Goal: Transaction & Acquisition: Purchase product/service

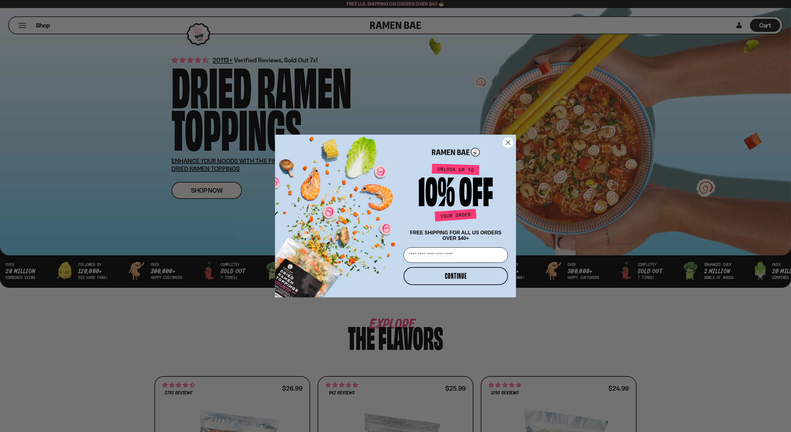
click at [511, 139] on circle "Close dialog" at bounding box center [508, 142] width 10 height 10
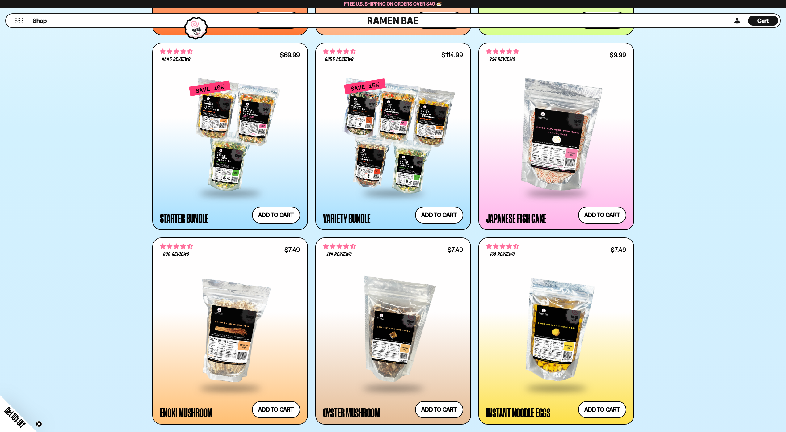
scroll to position [751, 0]
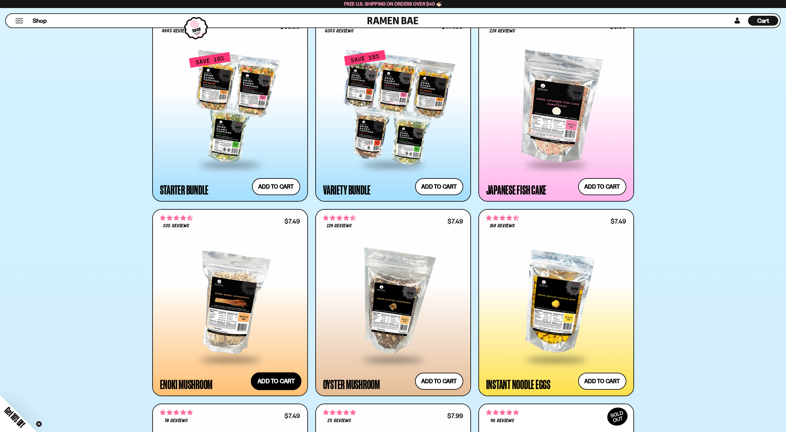
click at [265, 379] on button "Add to cart" at bounding box center [276, 381] width 51 height 18
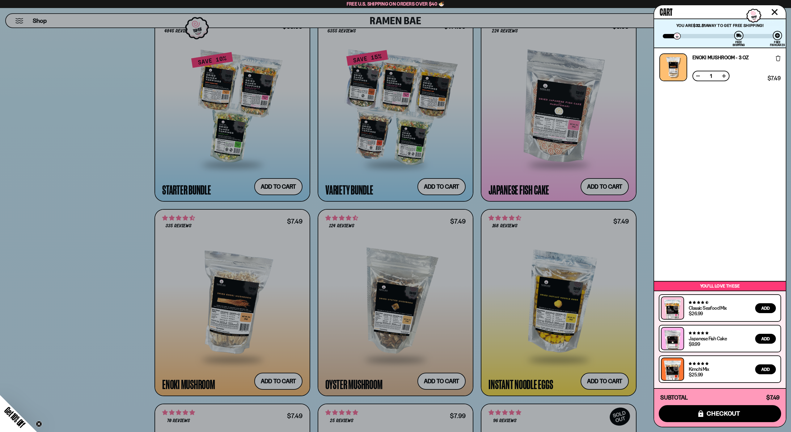
click at [645, 319] on div at bounding box center [395, 216] width 791 height 432
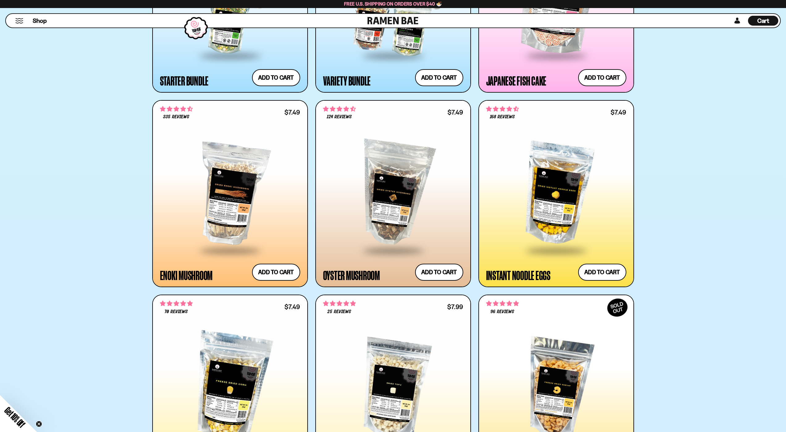
scroll to position [833, 0]
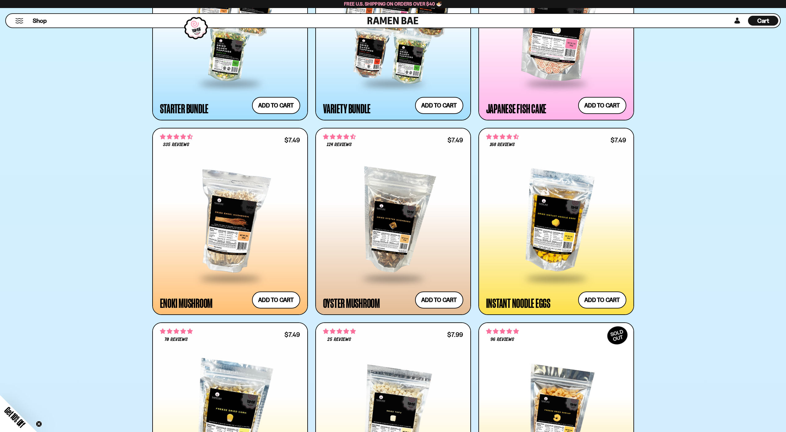
click at [412, 275] on span at bounding box center [392, 279] width 75 height 22
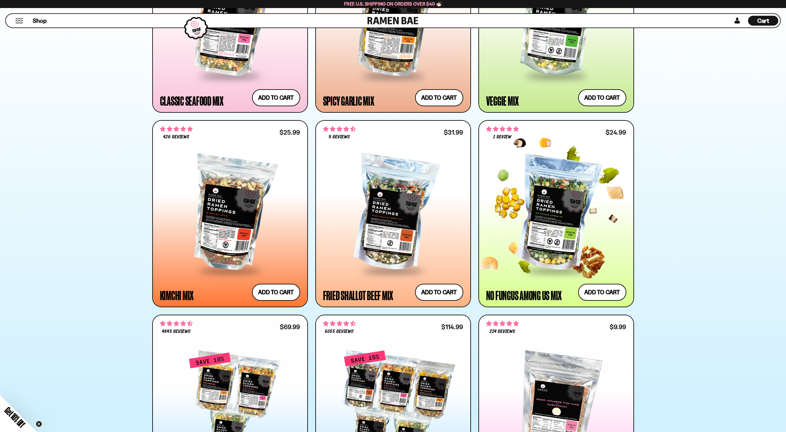
scroll to position [452, 0]
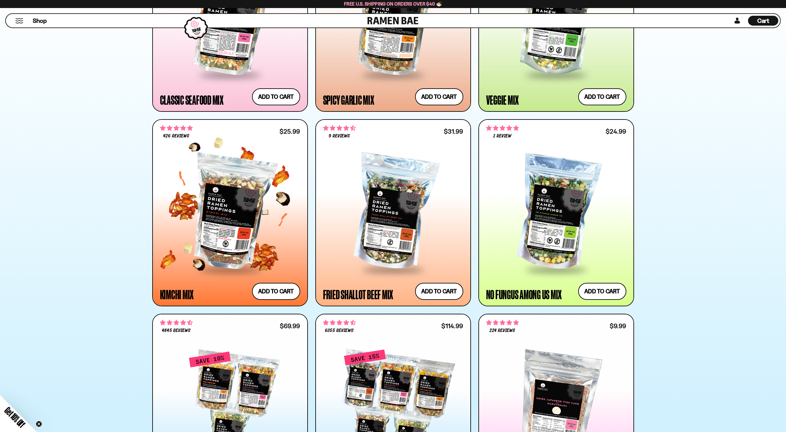
click at [236, 248] on div at bounding box center [230, 213] width 140 height 112
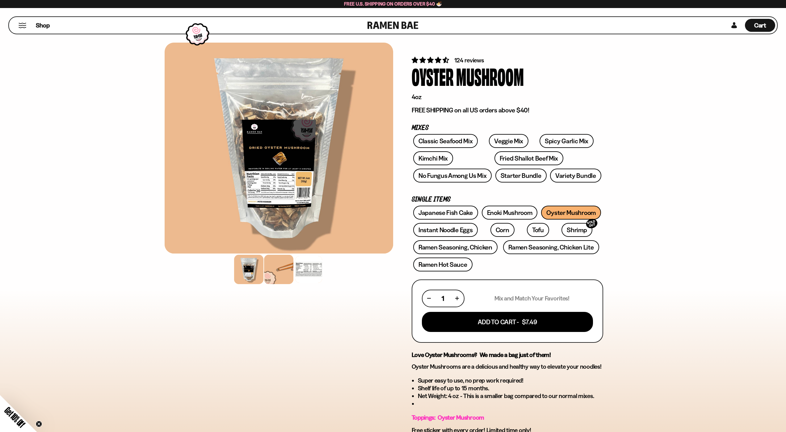
click at [288, 261] on div at bounding box center [278, 269] width 29 height 29
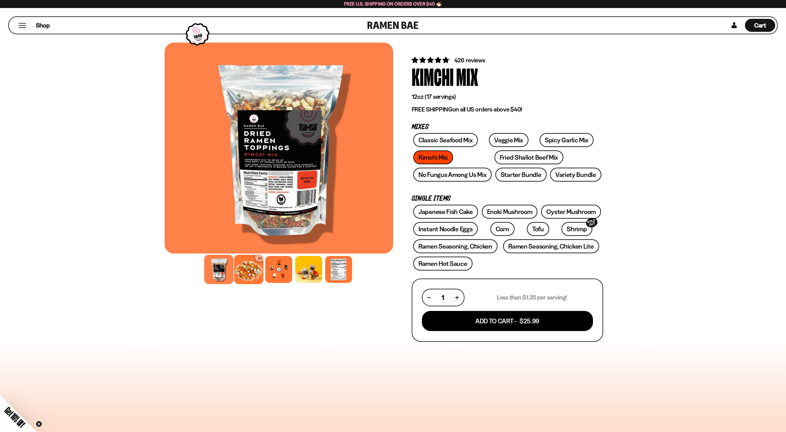
click at [257, 269] on div at bounding box center [248, 269] width 29 height 29
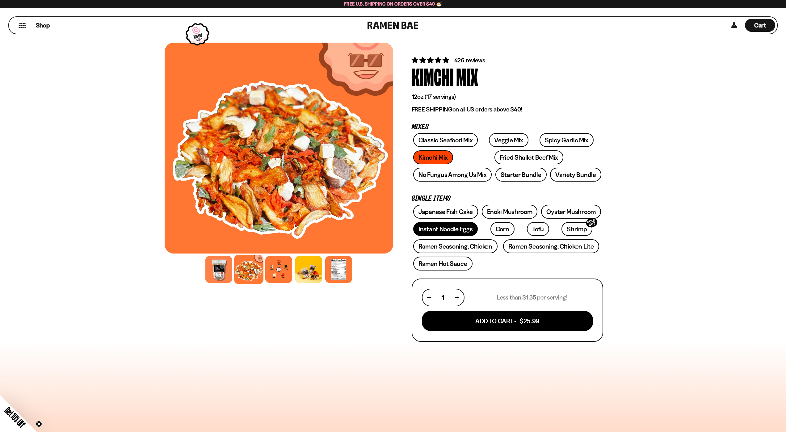
click at [438, 229] on link "Instant Noodle Eggs" at bounding box center [445, 229] width 65 height 14
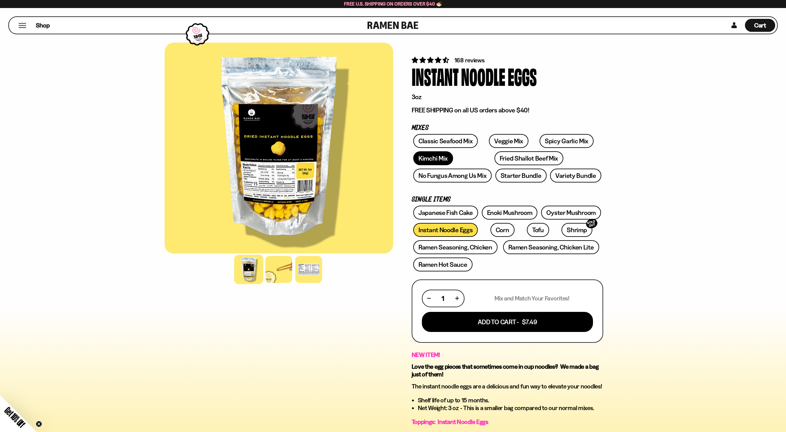
click at [449, 161] on link "Kimchi Mix" at bounding box center [433, 158] width 40 height 14
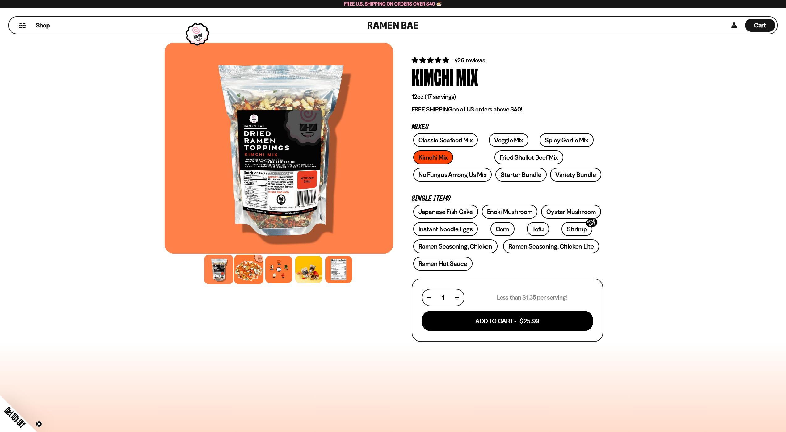
click at [242, 282] on div at bounding box center [248, 269] width 29 height 29
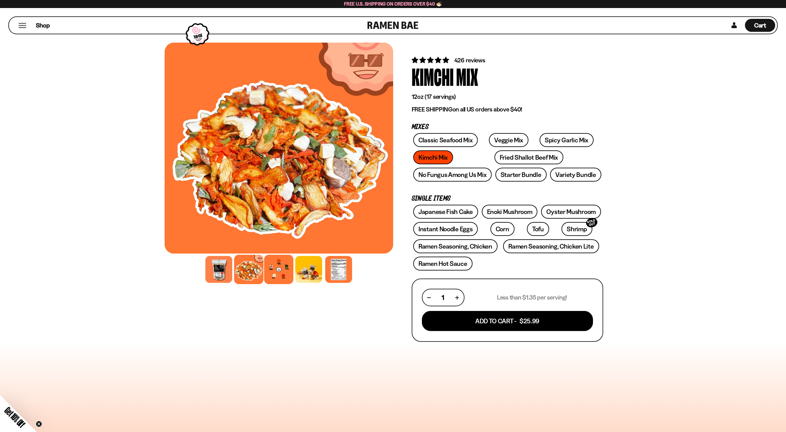
click at [277, 275] on div at bounding box center [278, 269] width 29 height 29
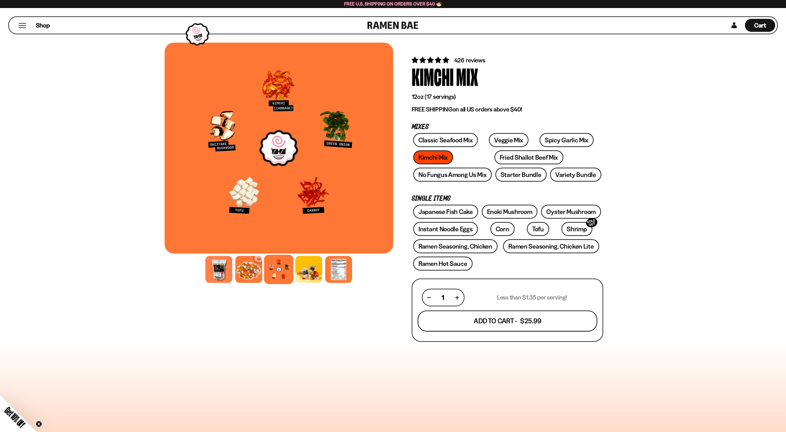
click at [552, 320] on button "Add To Cart - $25.99" at bounding box center [508, 321] width 180 height 21
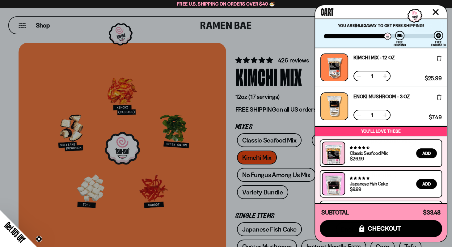
click at [435, 12] on icon "Close cart" at bounding box center [435, 12] width 6 height 6
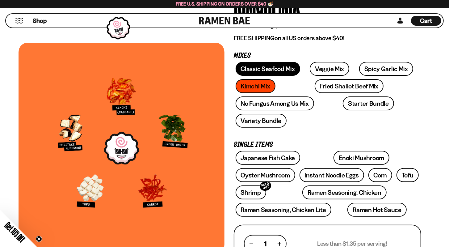
scroll to position [75, 0]
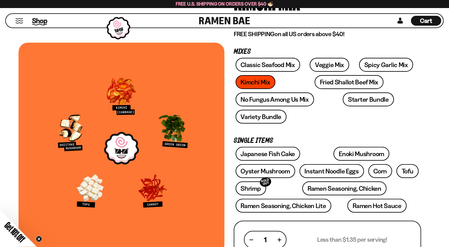
click at [41, 24] on span "Shop" at bounding box center [39, 20] width 15 height 9
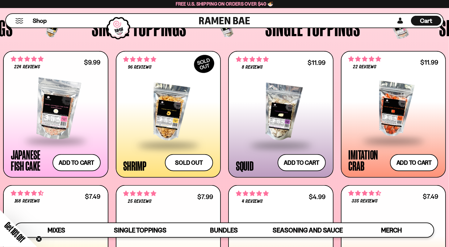
scroll to position [532, 0]
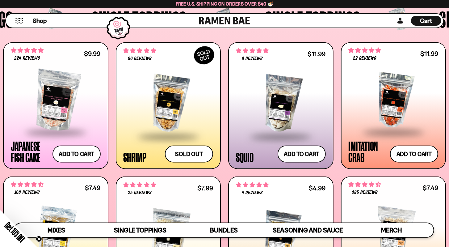
click at [410, 73] on div at bounding box center [394, 101] width 90 height 62
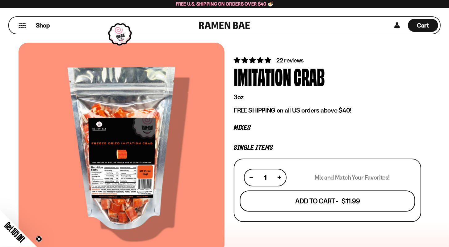
click at [266, 200] on button "Add To Cart - $11.99" at bounding box center [327, 200] width 175 height 21
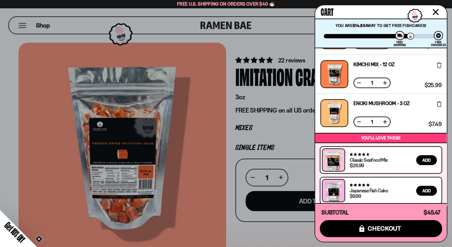
scroll to position [68, 0]
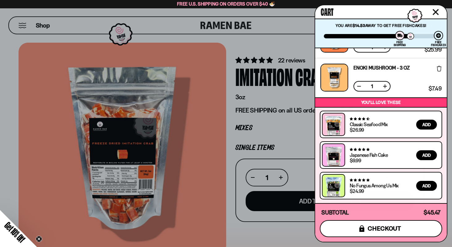
click at [372, 223] on button "icons8-lock checkout" at bounding box center [381, 228] width 122 height 17
